Goal: Information Seeking & Learning: Find specific fact

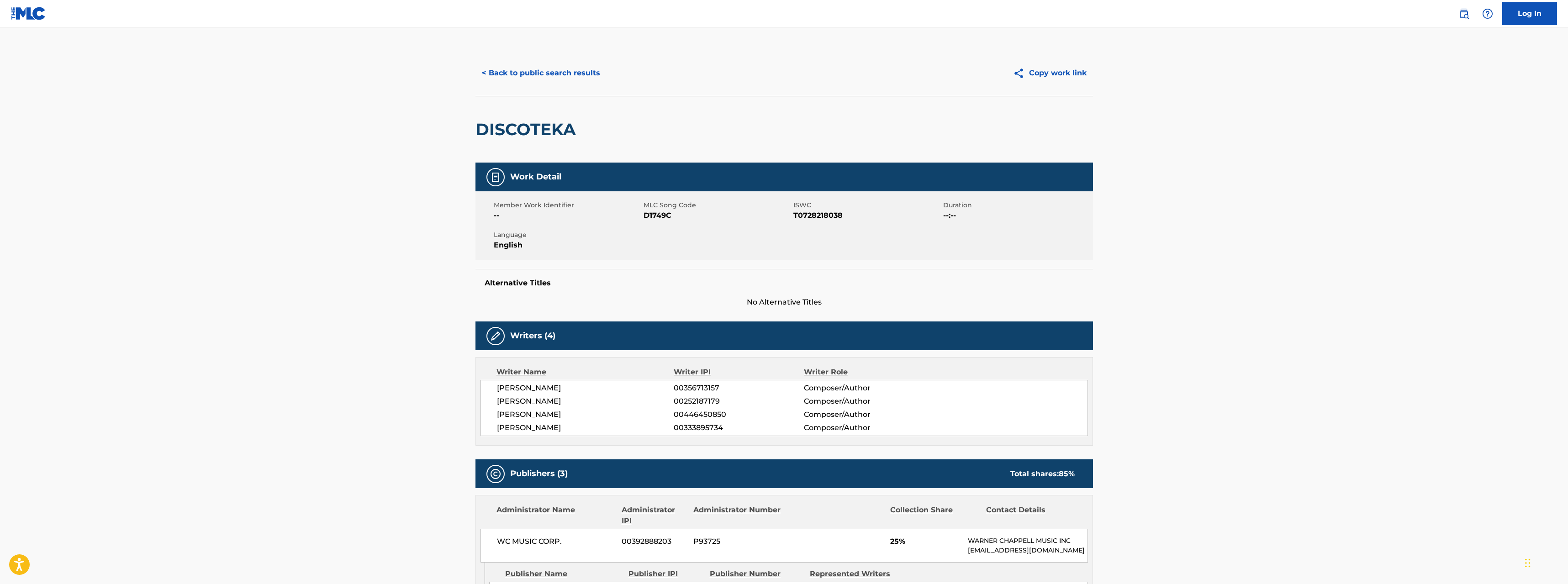
click at [513, 63] on button "< Back to public search results" at bounding box center [541, 73] width 131 height 23
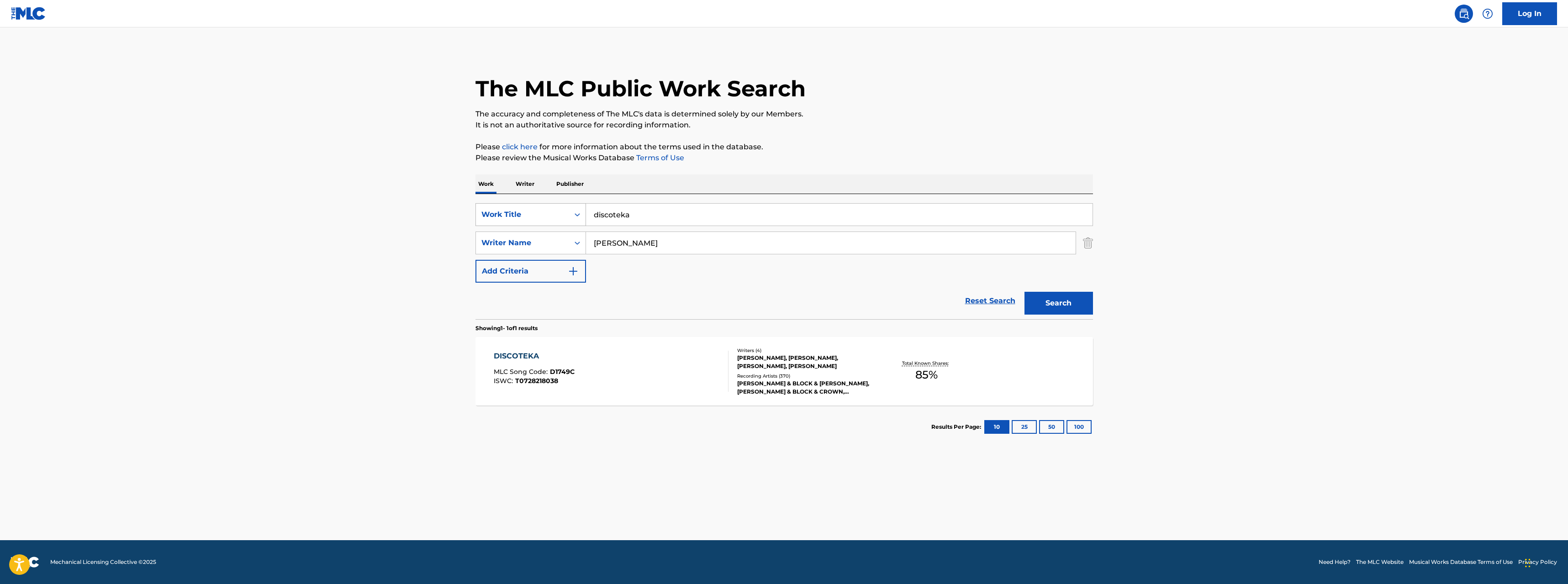
click at [518, 215] on div "SearchWithCriteria13ea0949-0632-4ee7-a679-74845d77a8c4 Work Title discoteka" at bounding box center [784, 215] width 617 height 23
click at [517, 220] on div "Work Title" at bounding box center [522, 214] width 93 height 18
click at [526, 243] on div "MLC Song Code" at bounding box center [531, 237] width 110 height 23
drag, startPoint x: 586, startPoint y: 226, endPoint x: 666, endPoint y: 211, distance: 81.4
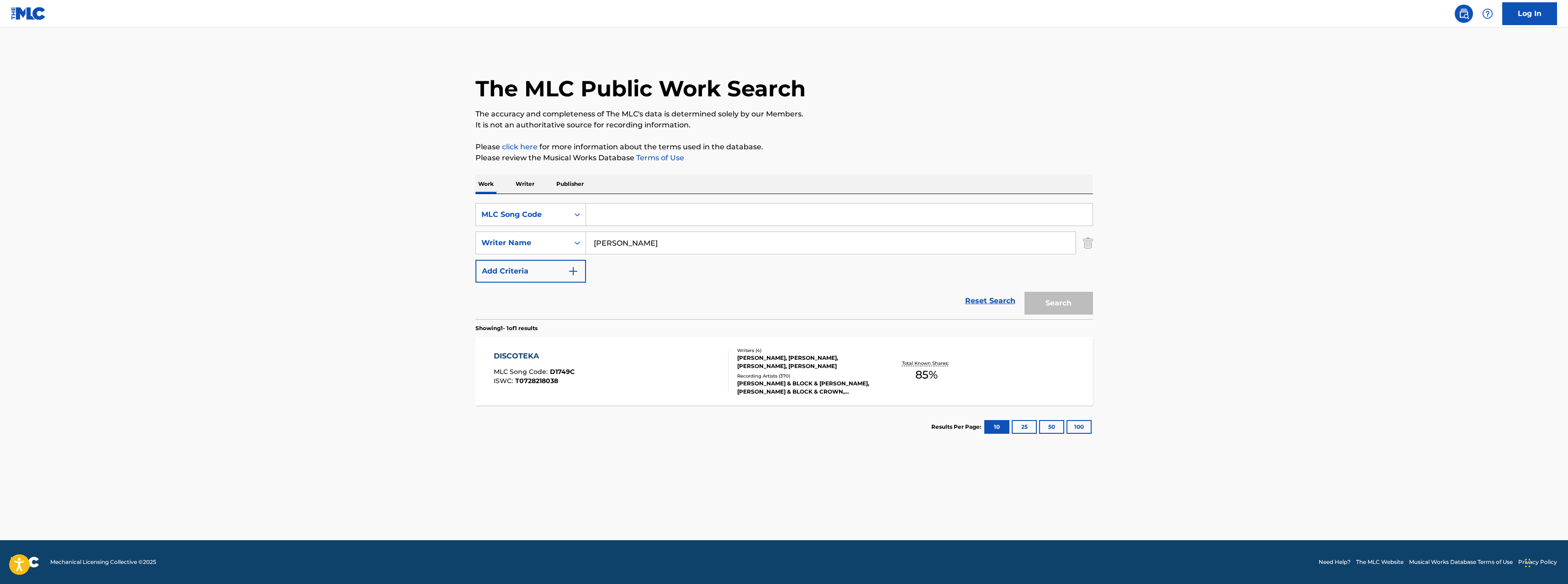
click at [666, 211] on input "Search Form" at bounding box center [839, 215] width 506 height 22
paste input "V26218"
type input "V26218"
click at [1082, 246] on div "SearchWithCriteria0446e252-4915-414f-9bab-080d1da1d782 Writer Name [PERSON_NAME]" at bounding box center [784, 243] width 617 height 23
click at [1089, 243] on img "Search Form" at bounding box center [1088, 243] width 10 height 23
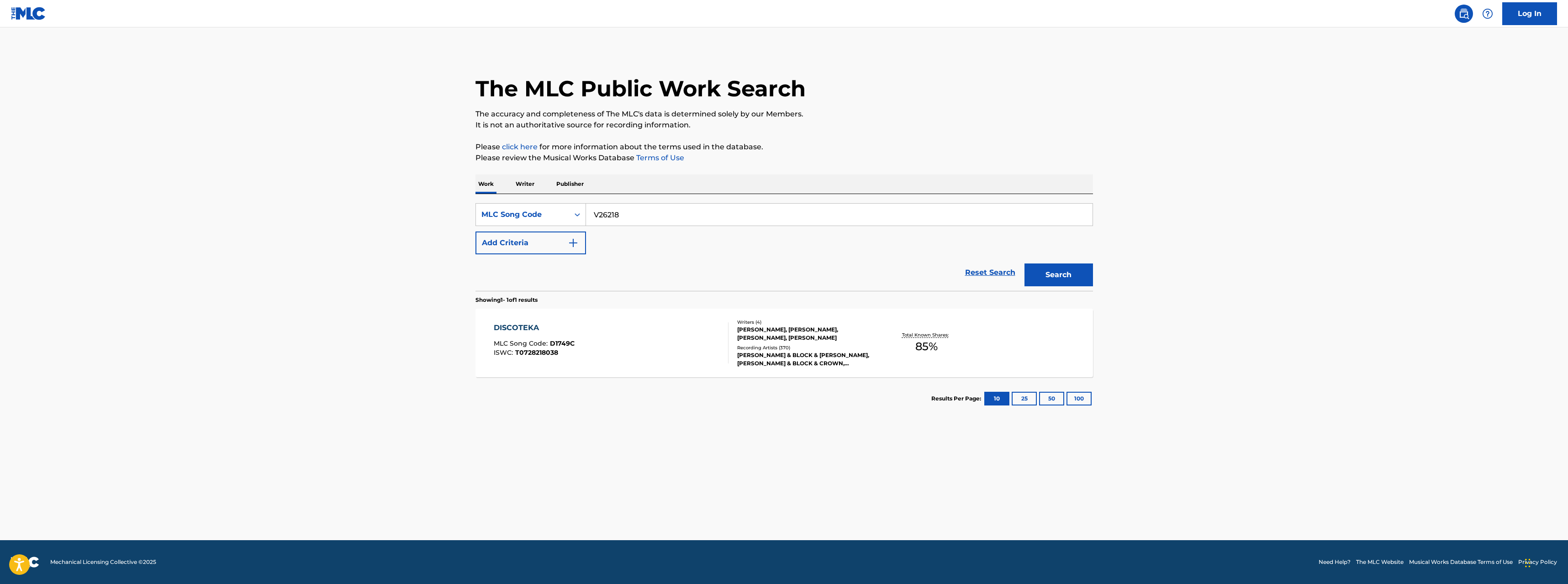
click at [1069, 277] on button "Search" at bounding box center [1059, 275] width 69 height 23
click at [576, 333] on div "VIRUS (HOW ABOUT NOW)" at bounding box center [549, 328] width 111 height 11
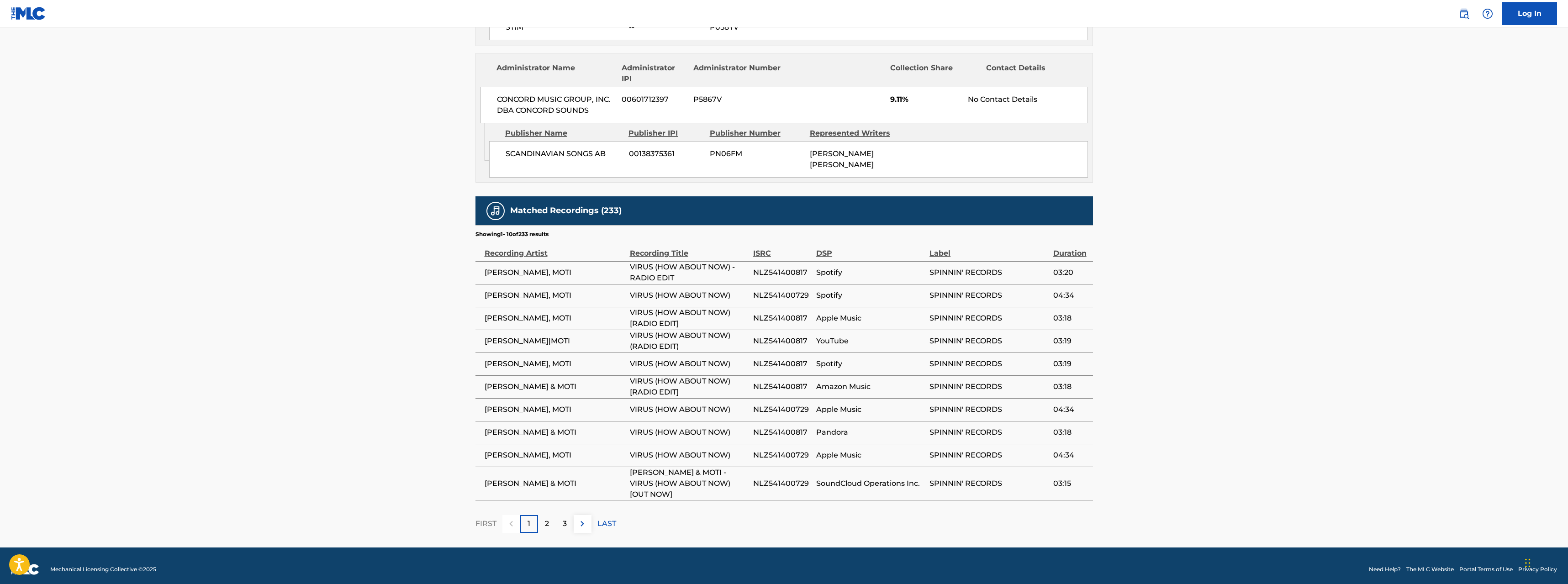
scroll to position [906, 0]
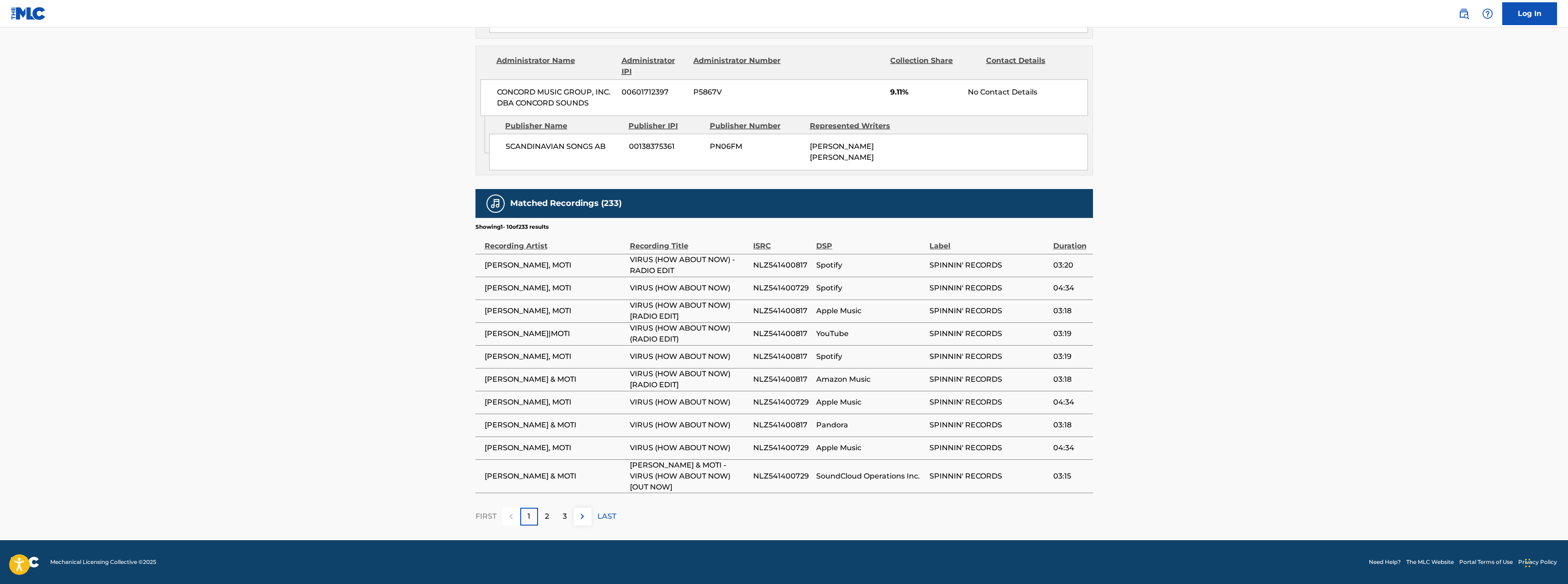
click at [542, 522] on div "2" at bounding box center [547, 516] width 18 height 18
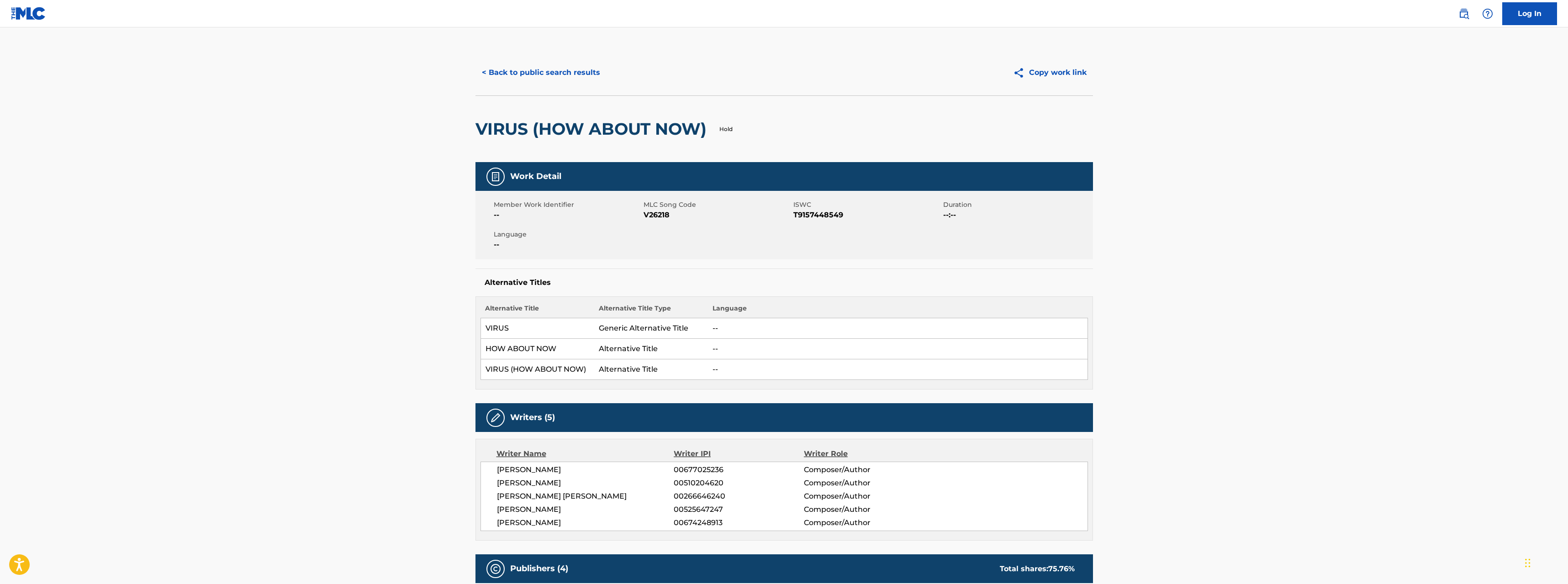
scroll to position [0, 0]
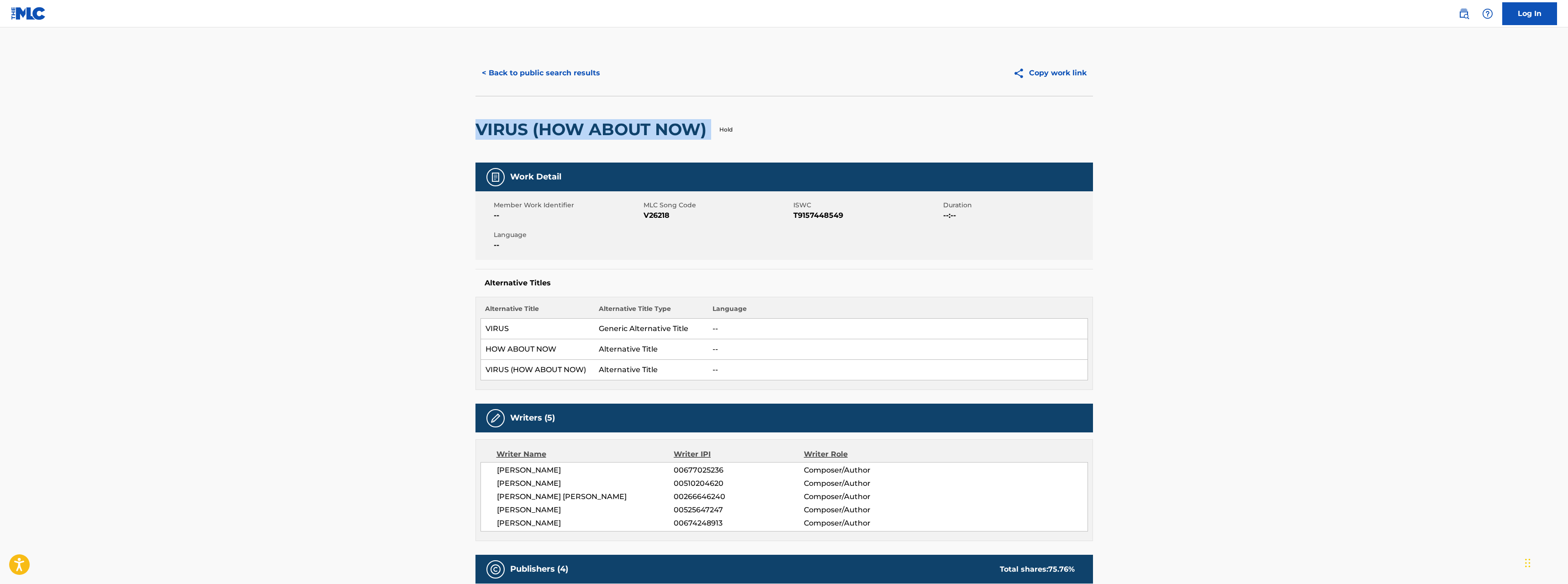
drag, startPoint x: 477, startPoint y: 136, endPoint x: 716, endPoint y: 144, distance: 239.1
click at [716, 144] on div "VIRUS (HOW ABOUT NOW) Hold" at bounding box center [784, 130] width 617 height 67
click at [716, 144] on div "Hold" at bounding box center [721, 129] width 21 height 66
drag, startPoint x: 720, startPoint y: 125, endPoint x: 732, endPoint y: 129, distance: 12.6
click at [732, 129] on div "Hold" at bounding box center [721, 130] width 21 height 9
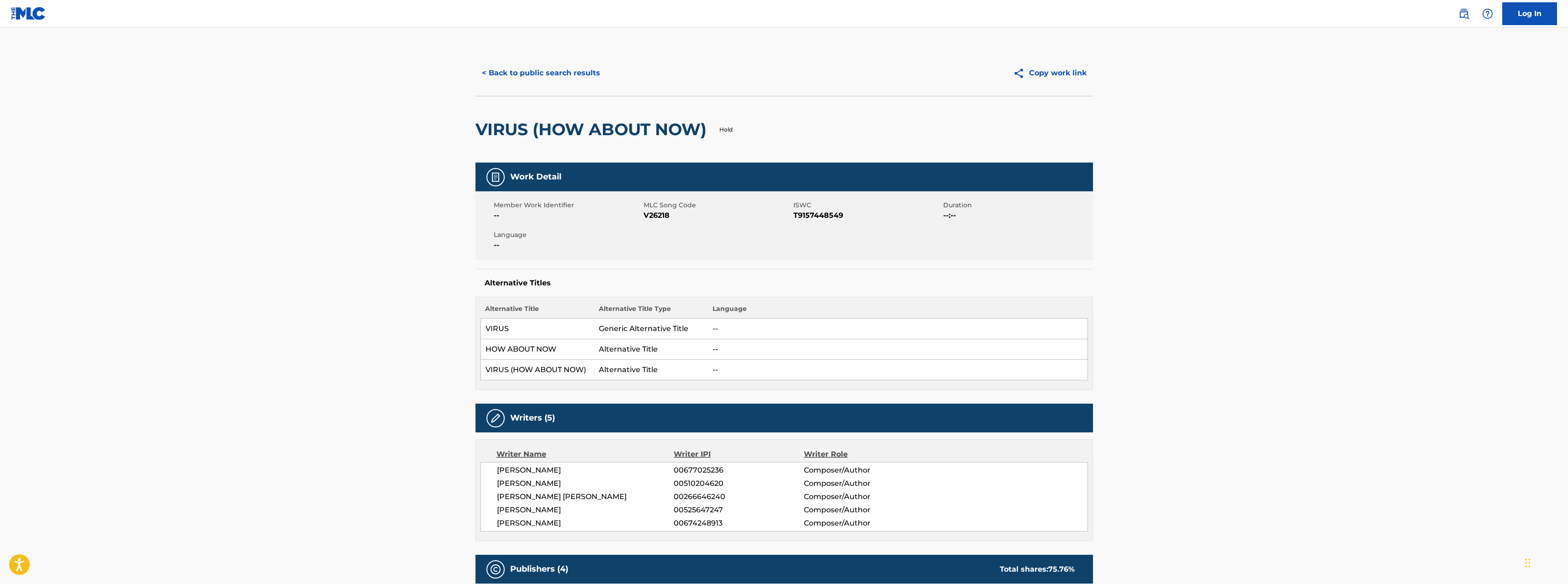
click at [732, 130] on p "Hold" at bounding box center [726, 130] width 13 height 9
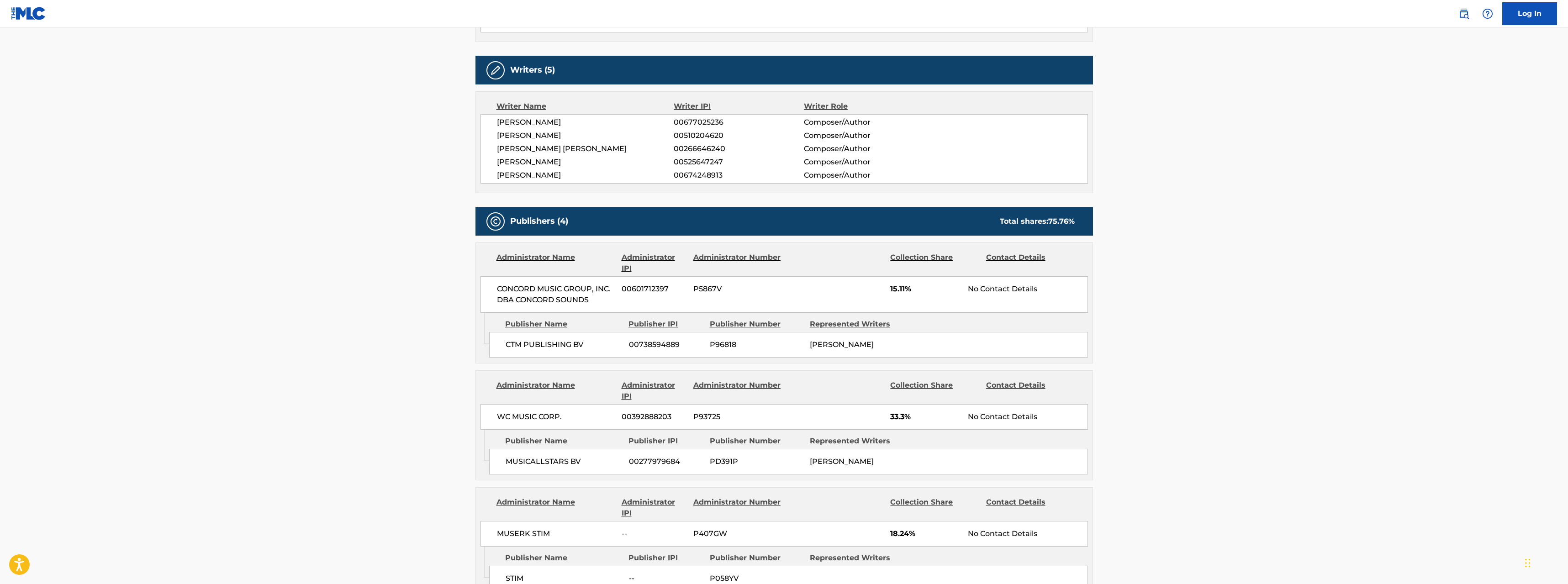
scroll to position [365, 0]
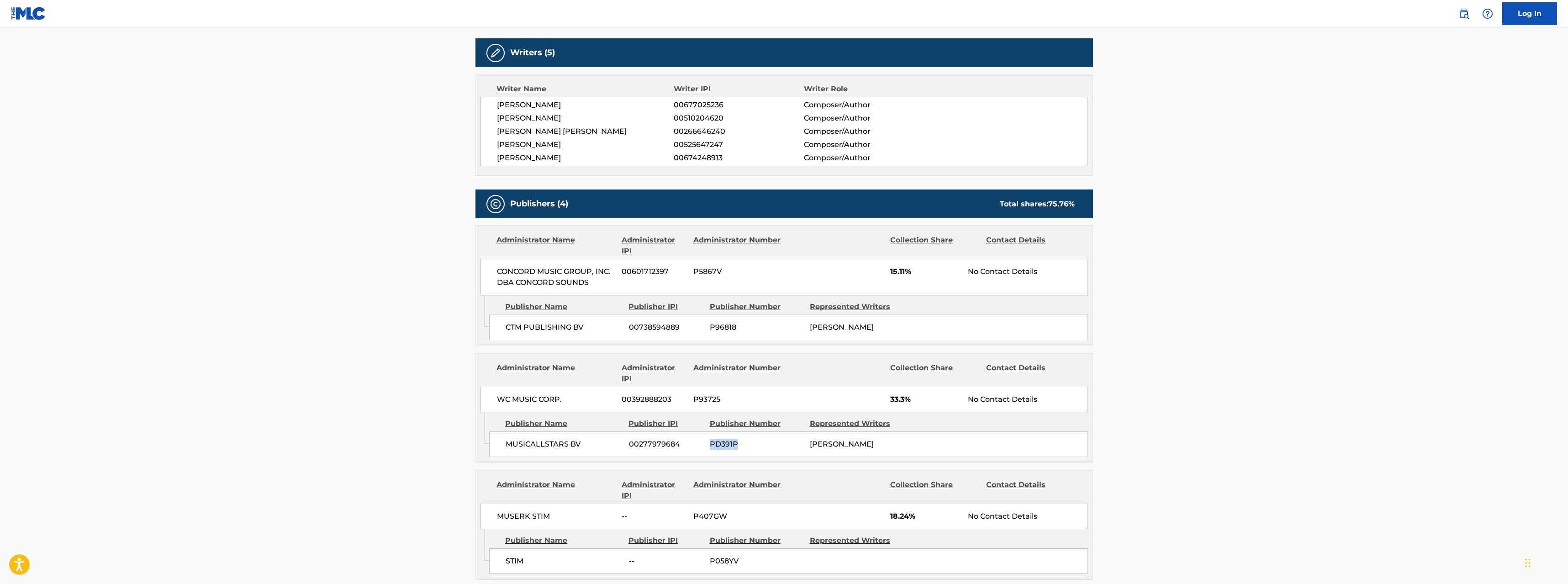
click at [752, 443] on div "MUSICALLSTARS BV 00277979684 PD391P [PERSON_NAME]" at bounding box center [789, 444] width 599 height 26
click at [752, 443] on span "PD391P" at bounding box center [756, 444] width 93 height 11
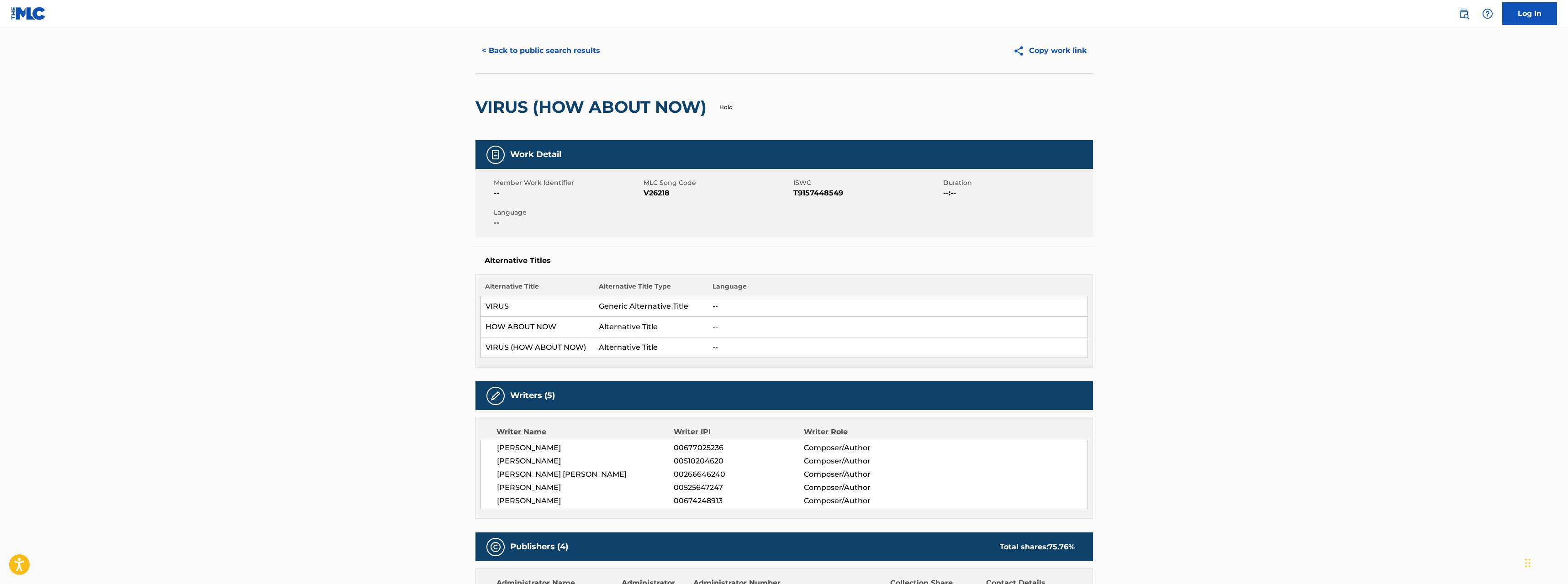
scroll to position [0, 0]
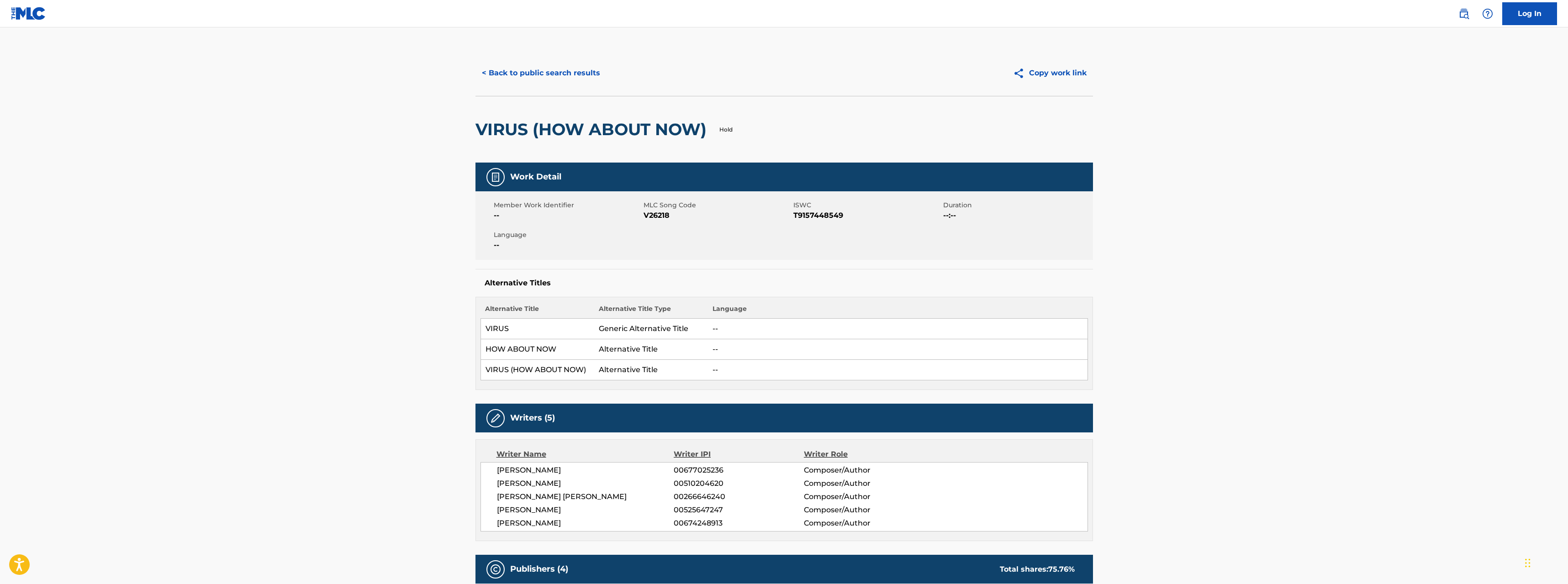
click at [522, 74] on button "< Back to public search results" at bounding box center [541, 73] width 131 height 23
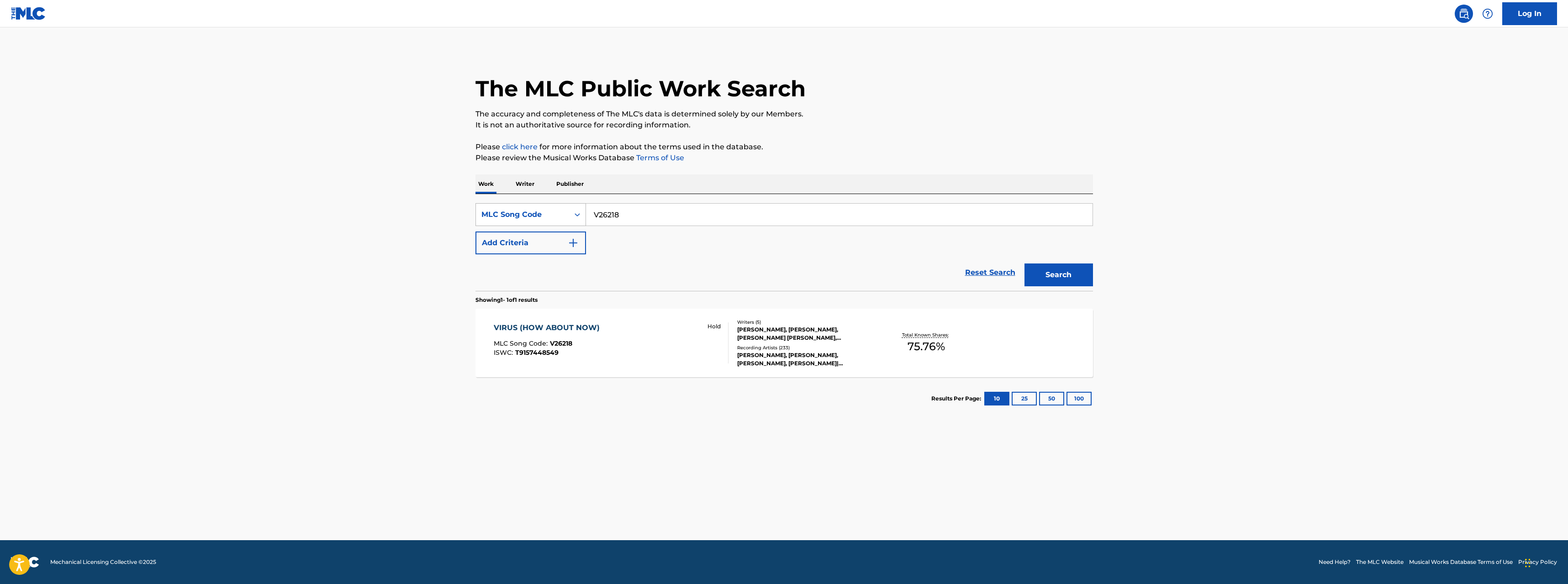
click at [524, 208] on div "MLC Song Code" at bounding box center [522, 214] width 93 height 18
click at [556, 299] on div "Publisher IPI" at bounding box center [531, 306] width 110 height 23
click at [535, 215] on div "Publisher IPI" at bounding box center [522, 215] width 82 height 11
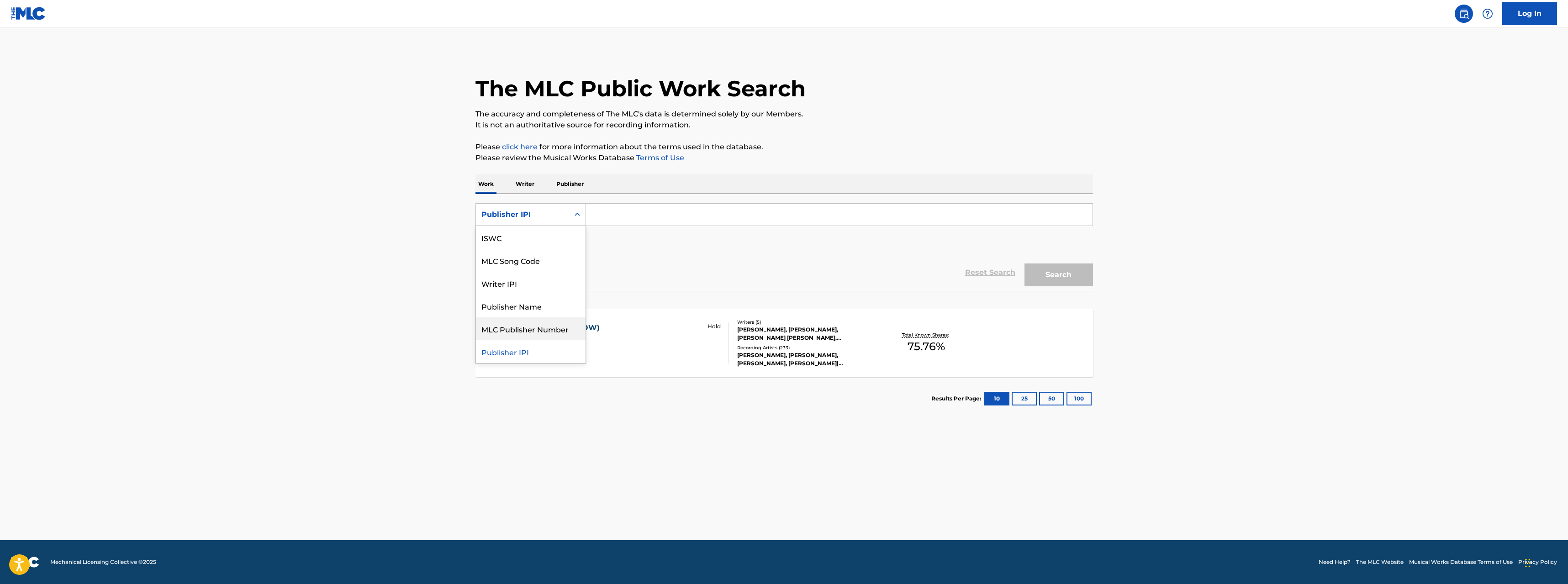
click at [552, 328] on div "MLC Publisher Number" at bounding box center [531, 329] width 110 height 23
drag, startPoint x: 611, startPoint y: 218, endPoint x: 619, endPoint y: 218, distance: 8.0
click at [611, 218] on input "Search Form" at bounding box center [839, 215] width 506 height 22
paste input "P004ER"
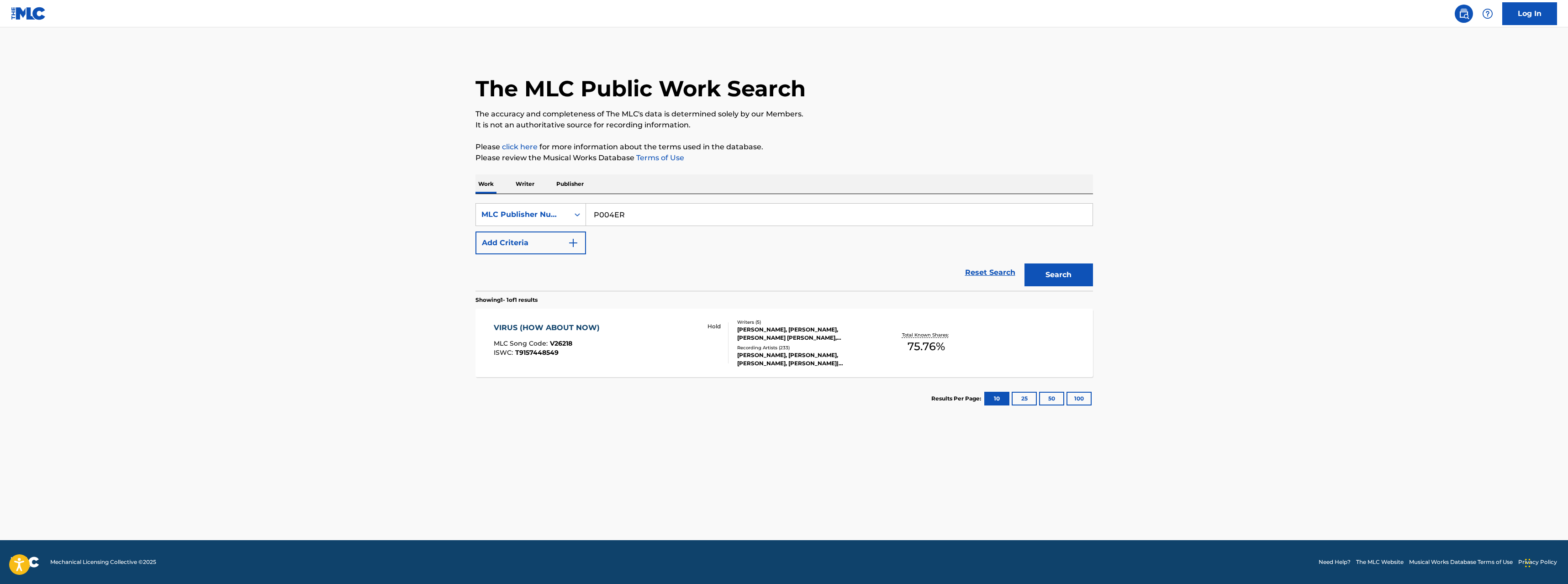
type input "P004ER"
click at [1084, 274] on button "Search" at bounding box center [1059, 275] width 69 height 23
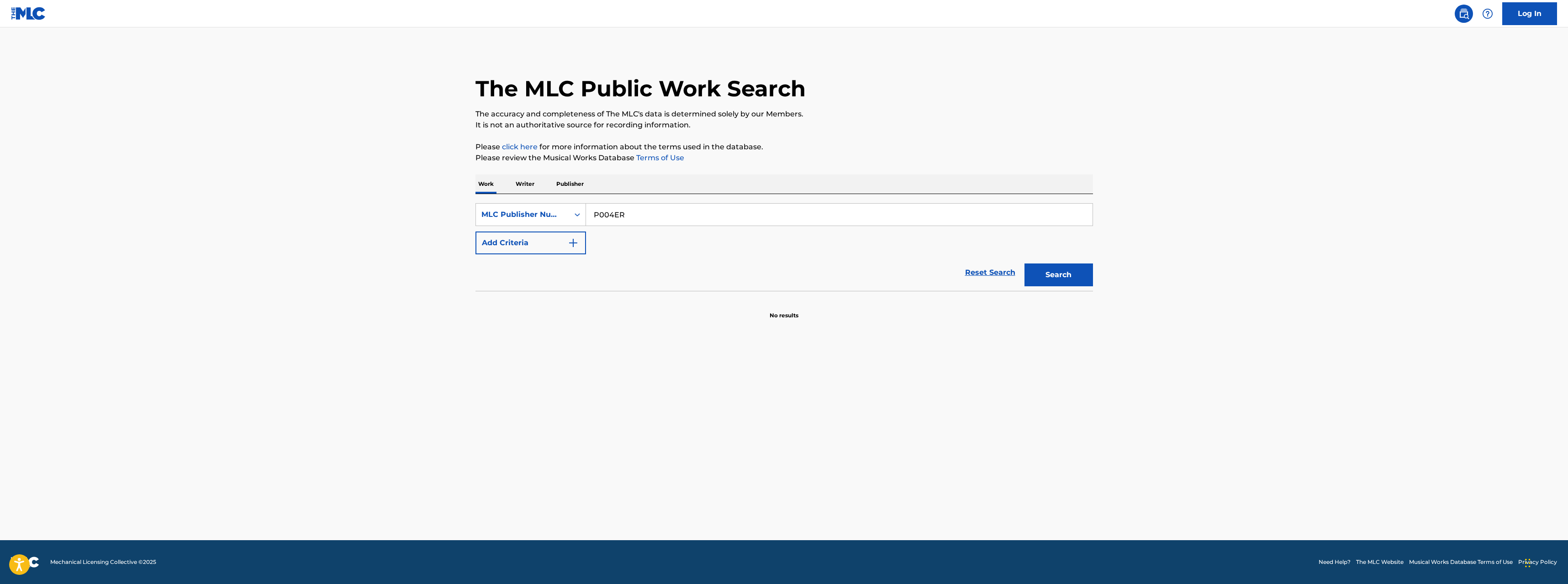
click at [626, 213] on input "P004ER" at bounding box center [839, 215] width 506 height 22
drag, startPoint x: 576, startPoint y: 217, endPoint x: 539, endPoint y: 217, distance: 37.0
click at [539, 217] on div "SearchWithCriteriafcab9055-709d-4314-b88e-f37808ca8cf8 MLC Publisher Number P00…" at bounding box center [784, 215] width 617 height 23
